Goal: Task Accomplishment & Management: Manage account settings

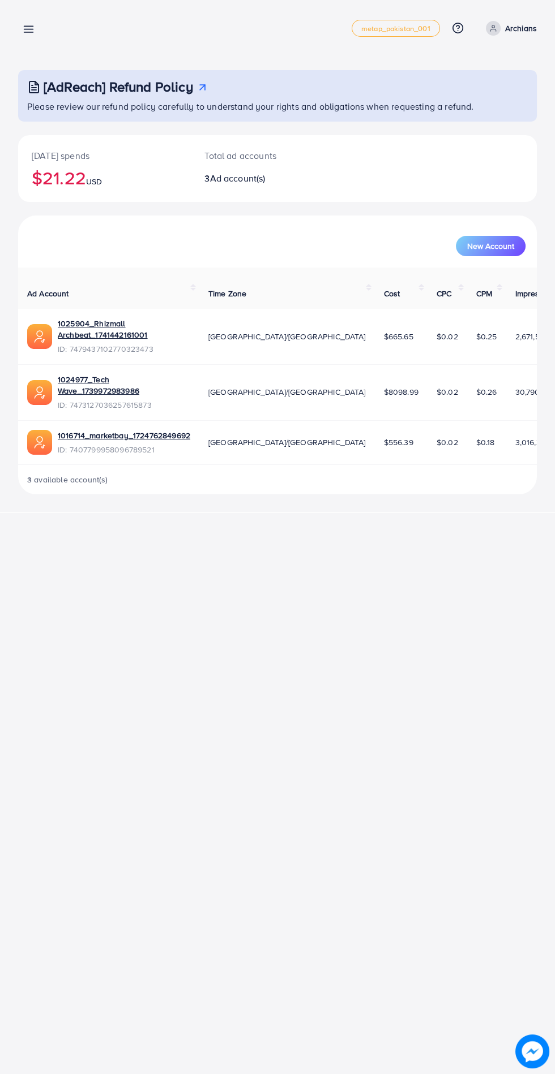
click at [34, 29] on icon at bounding box center [29, 29] width 12 height 12
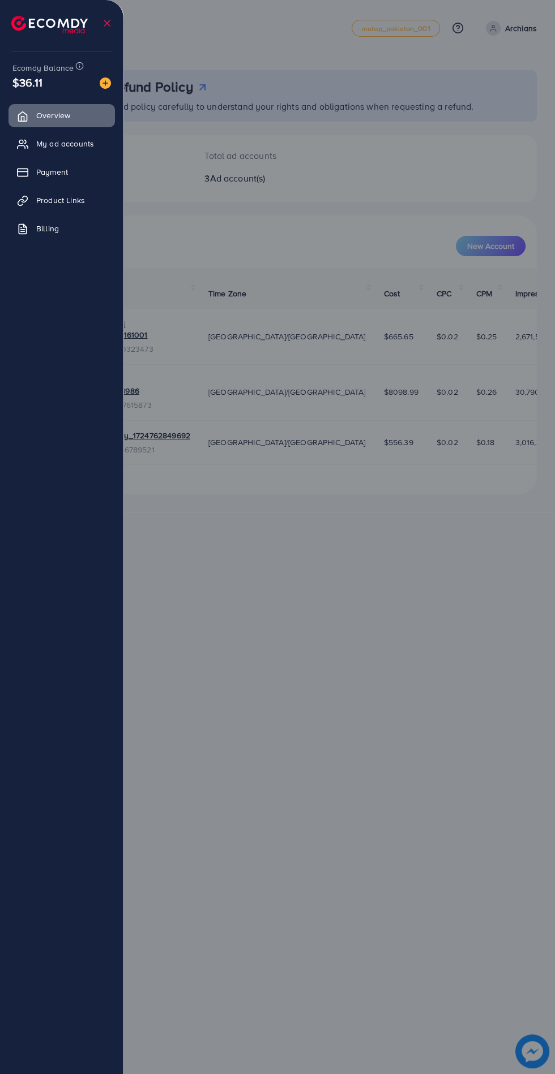
click at [82, 148] on span "My ad accounts" at bounding box center [65, 143] width 58 height 11
click at [65, 145] on span "My ad accounts" at bounding box center [65, 143] width 58 height 11
click at [55, 147] on span "My ad accounts" at bounding box center [65, 143] width 58 height 11
click at [67, 138] on span "My ad accounts" at bounding box center [65, 143] width 58 height 11
click at [68, 143] on span "My ad accounts" at bounding box center [65, 143] width 58 height 11
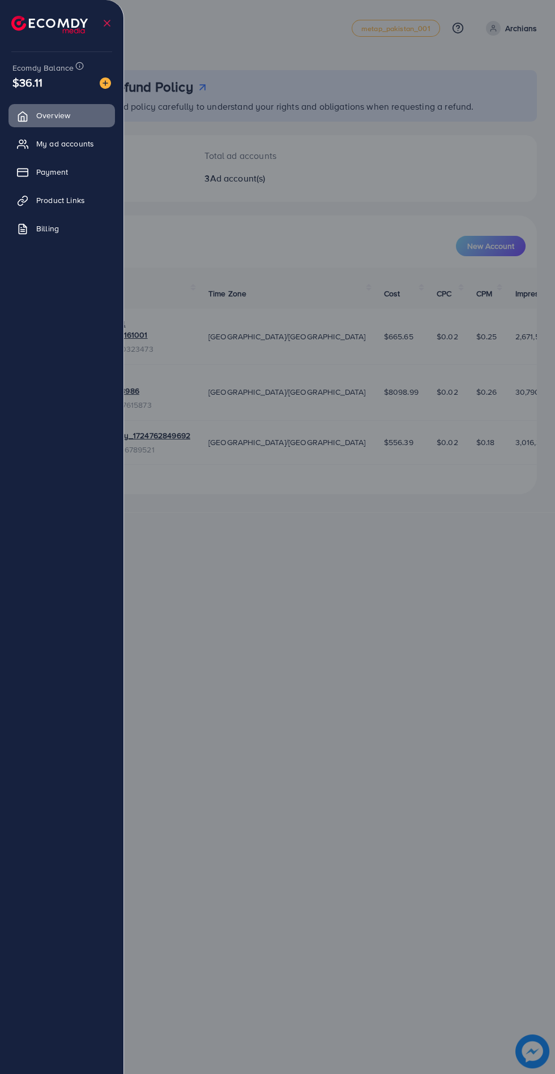
click at [66, 144] on span "My ad accounts" at bounding box center [65, 143] width 58 height 11
click at [59, 145] on span "My ad accounts" at bounding box center [65, 143] width 58 height 11
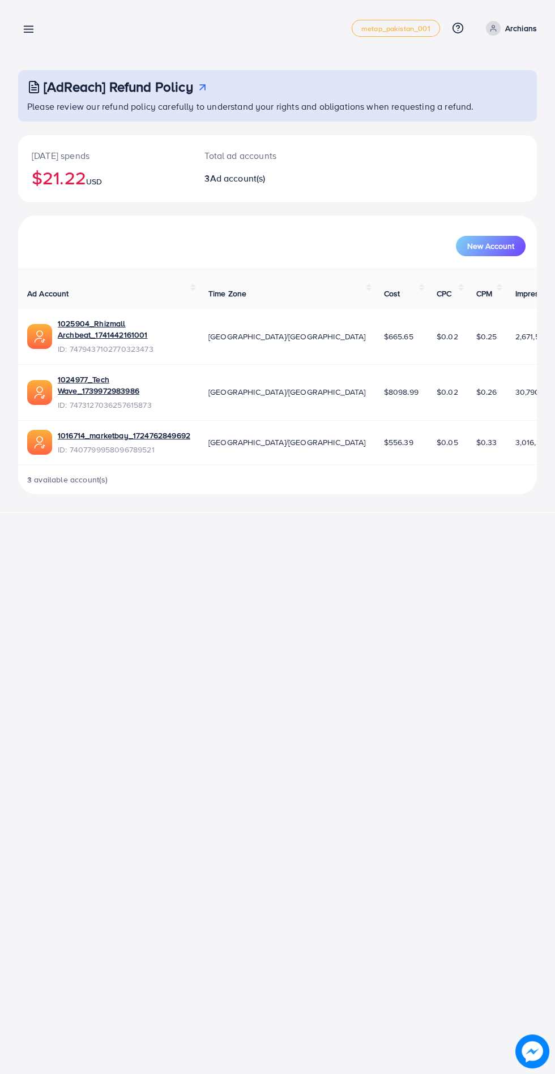
click at [28, 27] on line at bounding box center [28, 27] width 9 height 0
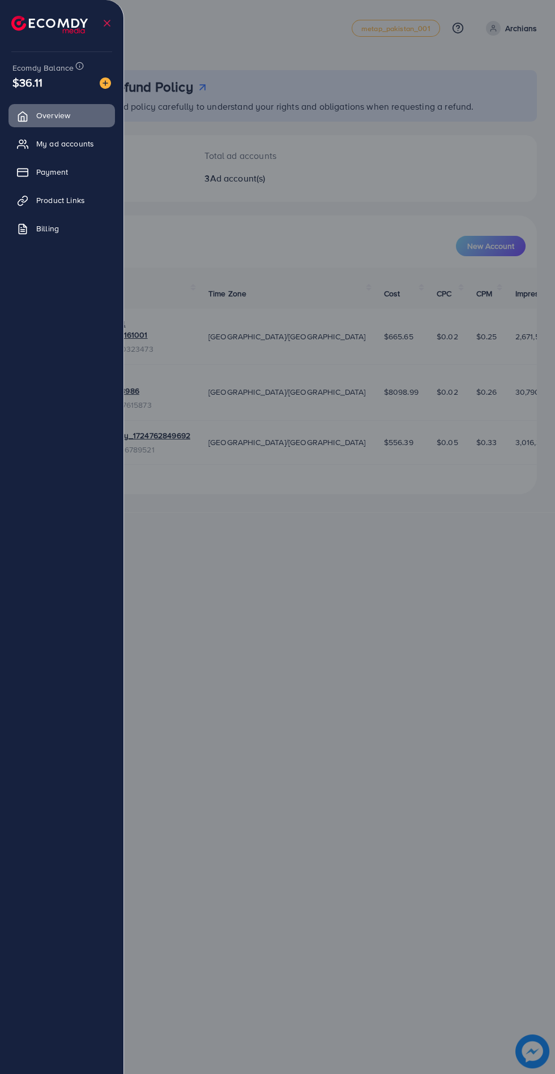
click at [47, 147] on span "My ad accounts" at bounding box center [65, 143] width 58 height 11
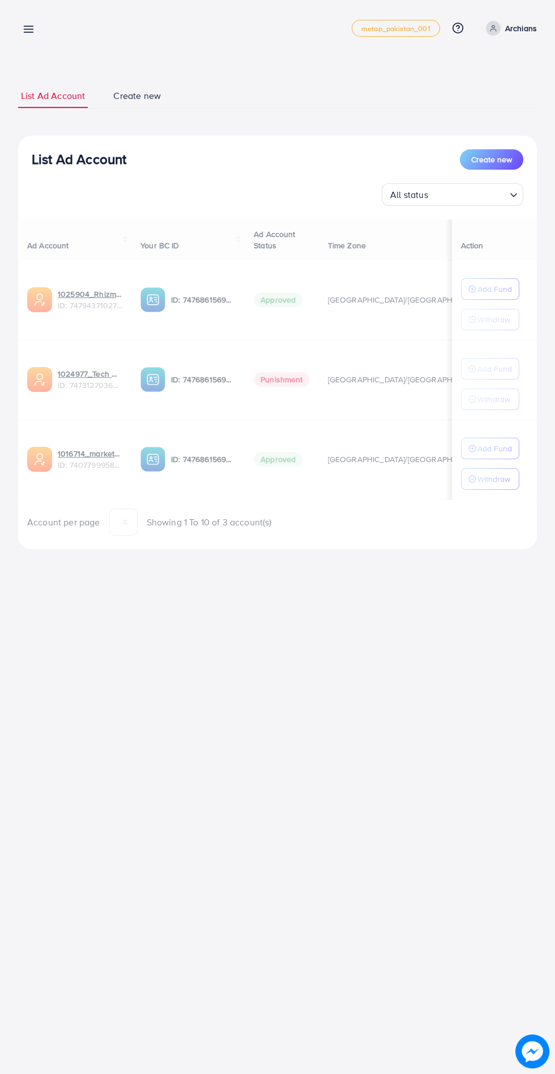
click at [38, 149] on div at bounding box center [277, 645] width 555 height 1290
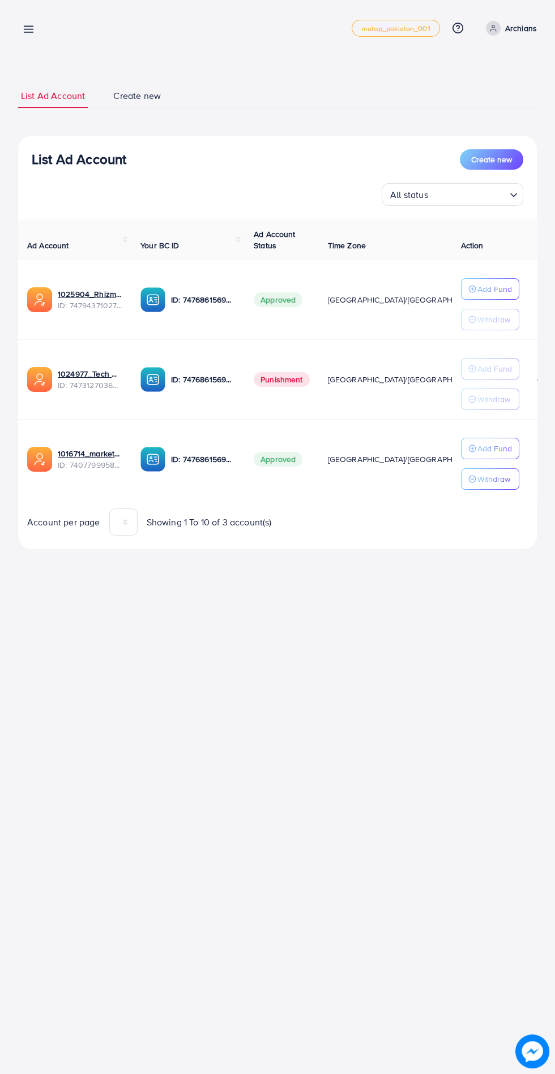
scroll to position [0, 31]
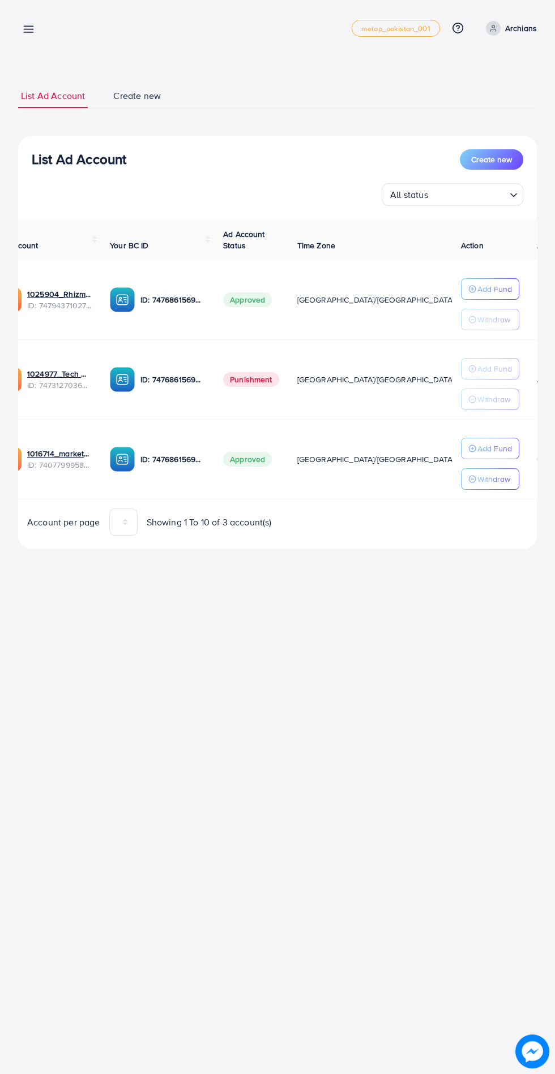
click at [479, 291] on p "Add Fund" at bounding box center [494, 289] width 35 height 14
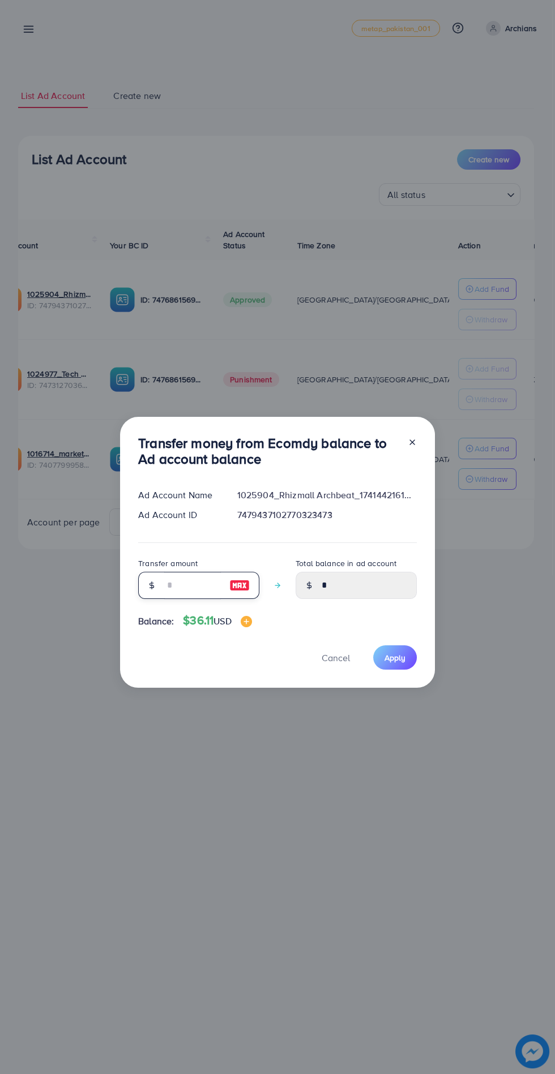
click at [172, 580] on input "number" at bounding box center [192, 585] width 57 height 27
type input "*"
type input "****"
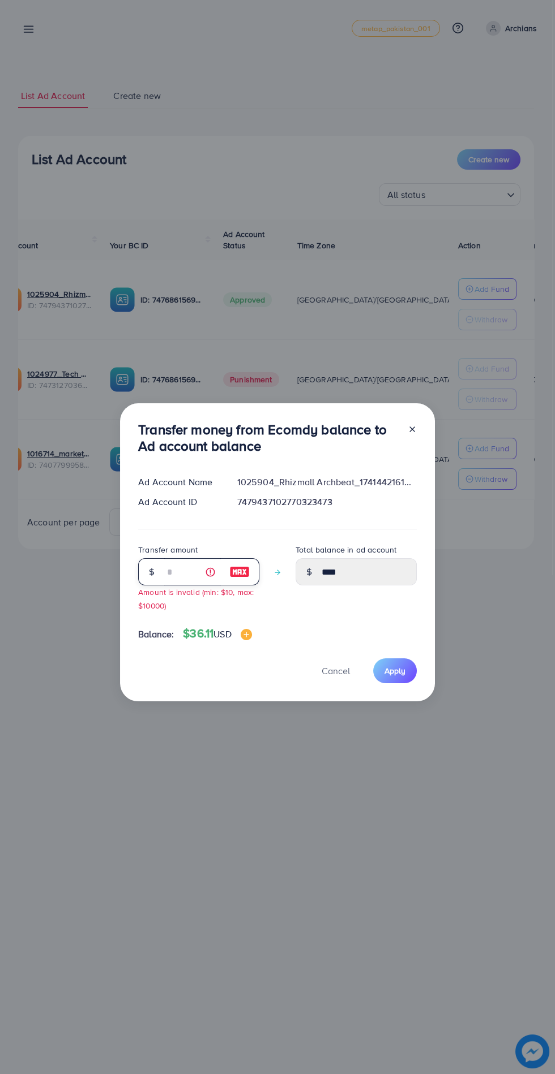
type input "**"
type input "*****"
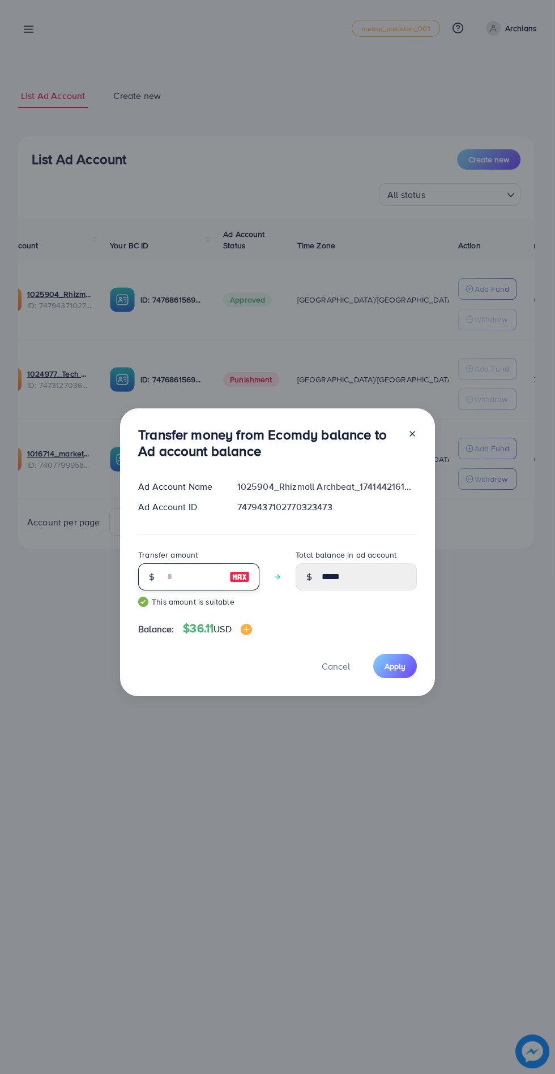
type input "**"
click at [401, 668] on span "Apply" at bounding box center [394, 666] width 21 height 11
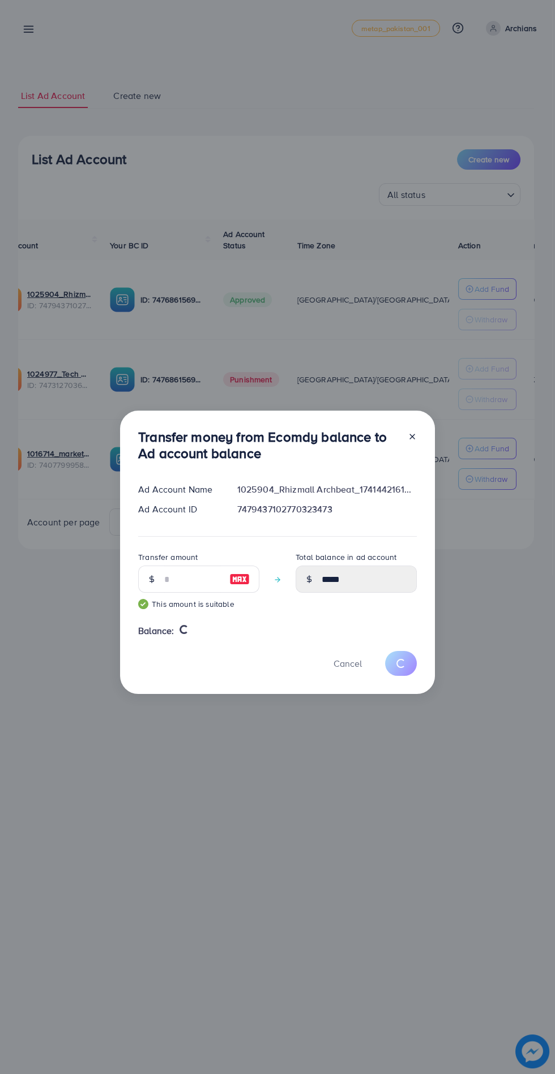
type input "*"
